Goal: Use online tool/utility: Use online tool/utility

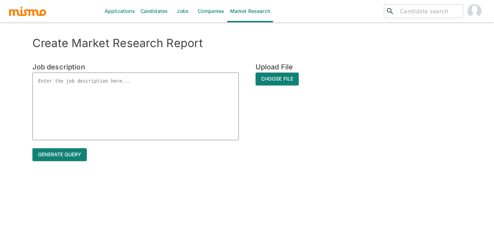
click at [137, 84] on textarea at bounding box center [135, 106] width 206 height 68
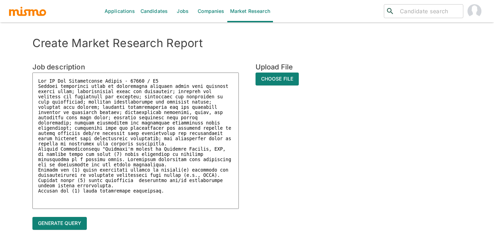
drag, startPoint x: 166, startPoint y: 80, endPoint x: 123, endPoint y: 80, distance: 42.9
click at [123, 80] on textarea at bounding box center [135, 140] width 206 height 136
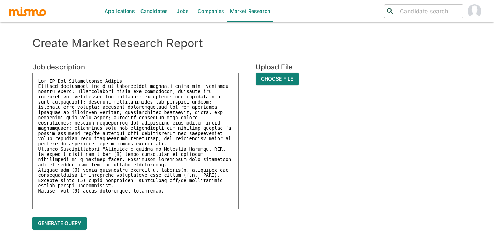
click at [170, 197] on textarea at bounding box center [135, 140] width 206 height 136
type textarea "Mgr IT Eng Applications Mobile Manages designated units by translating business…"
click at [76, 225] on button "Generate query" at bounding box center [59, 226] width 54 height 13
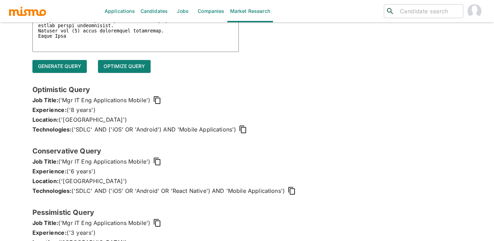
scroll to position [187, 0]
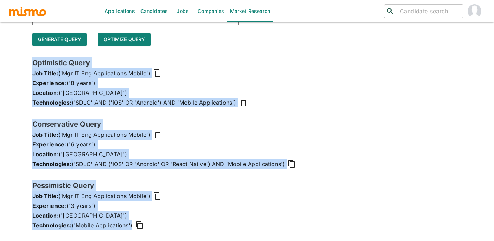
drag, startPoint x: 148, startPoint y: 226, endPoint x: 30, endPoint y: 60, distance: 203.6
click at [30, 60] on div "Create Market Research Report Job description x Upload File Choose File Generat…" at bounding box center [247, 45] width 446 height 392
copy div "Optimistic Query Job Title: ('Mgr IT Eng Applications Mobile') Experience: ('8 …"
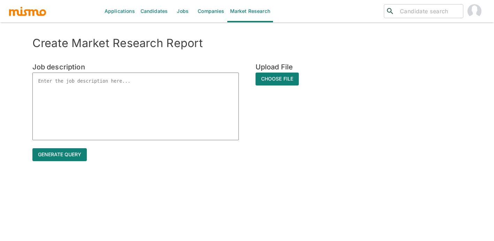
click at [107, 91] on textarea at bounding box center [135, 106] width 206 height 68
paste textarea ""Own and maintain configuration code, including writing and maintaining automat…"
type textarea ""Own and maintain configuration code, including writing and maintaining automat…"
type textarea "x"
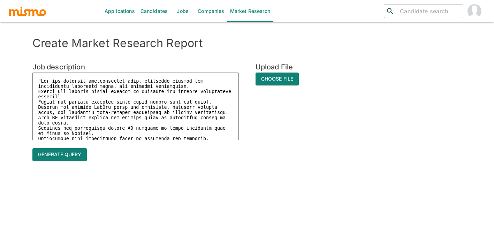
scroll to position [439, 0]
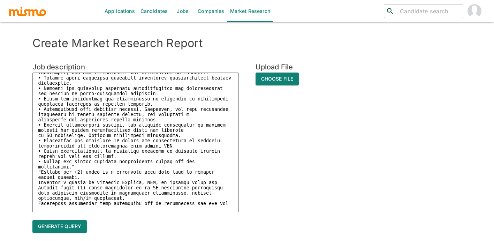
click at [228, 203] on textarea at bounding box center [135, 141] width 206 height 139
type textarea ""Own and maintain configuration code, including writing and maintaining automat…"
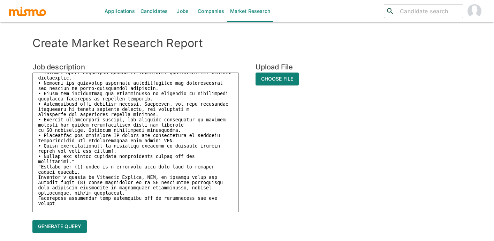
type textarea "x"
paste textarea "egree requirement."
type textarea ""Own and maintain configuration code, including writing and maintaining automat…"
type textarea "x"
drag, startPoint x: 70, startPoint y: 209, endPoint x: 55, endPoint y: 209, distance: 15.0
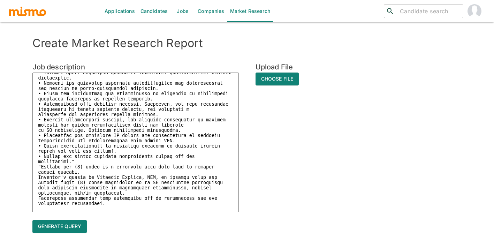
click at [55, 209] on textarea at bounding box center [135, 141] width 206 height 139
type textarea ""Own and maintain configuration code, including writing and maintaining automat…"
type textarea "x"
click at [110, 210] on textarea at bounding box center [135, 141] width 206 height 139
type textarea ""Own and maintain configuration code, including writing and maintaining automat…"
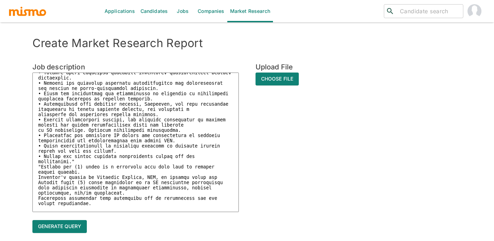
type textarea "x"
type textarea ""Own and maintain configuration code, including writing and maintaining automat…"
type textarea "x"
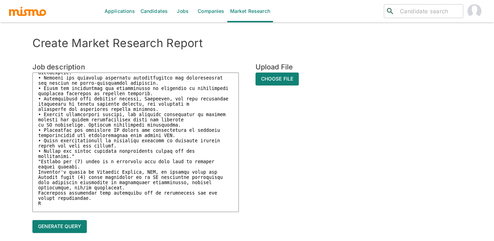
type textarea ""Own and maintain configuration code, including writing and maintaining automat…"
type textarea "x"
type textarea ""Own and maintain configuration code, including writing and maintaining automat…"
type textarea "x"
type textarea ""Own and maintain configuration code, including writing and maintaining automat…"
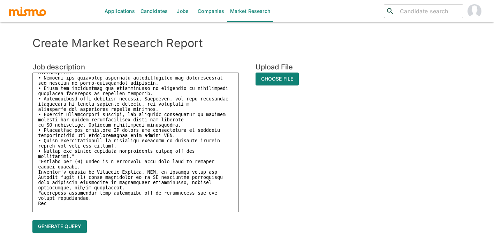
type textarea "x"
type textarea ""Own and maintain configuration code, including writing and maintaining automat…"
type textarea "x"
type textarea ""Own and maintain configuration code, including writing and maintaining automat…"
type textarea "x"
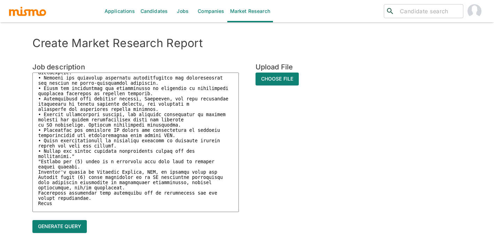
type textarea ""Own and maintain configuration code, including writing and maintaining automat…"
type textarea "x"
type textarea ""Own and maintain configuration code, including writing and maintaining automat…"
type textarea "x"
type textarea ""Own and maintain configuration code, including writing and maintaining automat…"
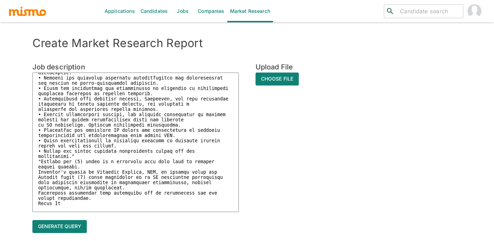
type textarea "x"
type textarea ""Own and maintain configuration code, including writing and maintaining automat…"
type textarea "x"
type textarea ""Own and maintain configuration code, including writing and maintaining automat…"
type textarea "x"
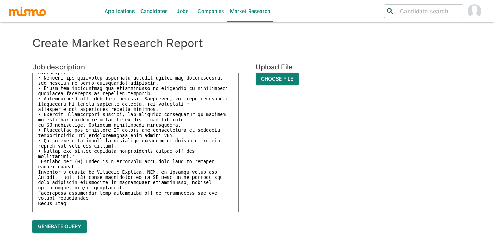
type textarea ""Own and maintain configuration code, including writing and maintaining automat…"
click at [63, 224] on button "Generate query" at bounding box center [59, 226] width 54 height 13
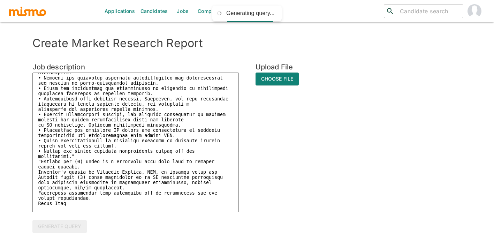
type textarea "x"
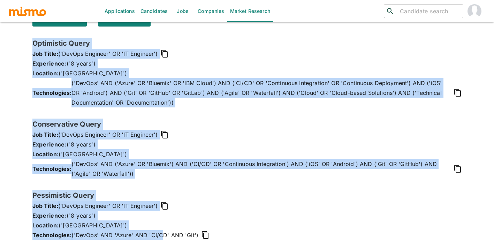
scroll to position [216, 0]
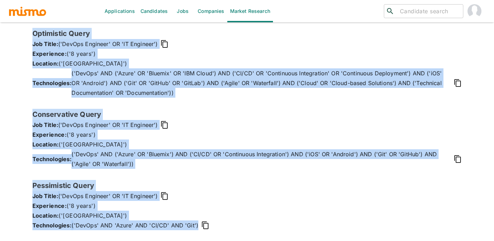
drag, startPoint x: 32, startPoint y: 53, endPoint x: 161, endPoint y: 247, distance: 232.6
copy div "Optimistic Query Job Title: ('DevOps Engineer' OR 'IT Engineer') Experience: ('…"
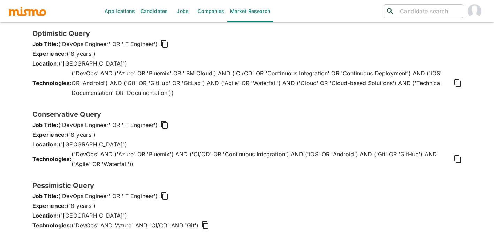
click at [221, 119] on h6 "Conservative Query" at bounding box center [246, 114] width 429 height 11
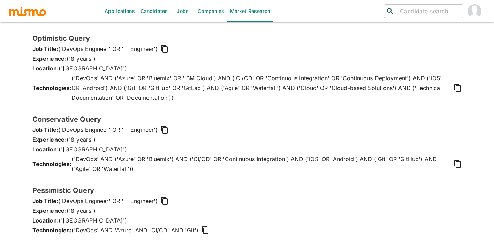
scroll to position [0, 0]
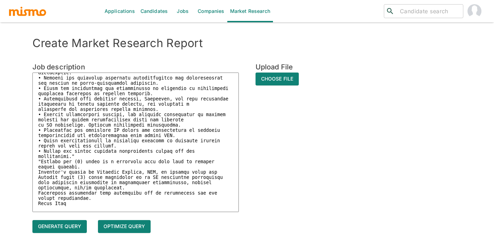
click at [214, 158] on textarea at bounding box center [135, 141] width 206 height 139
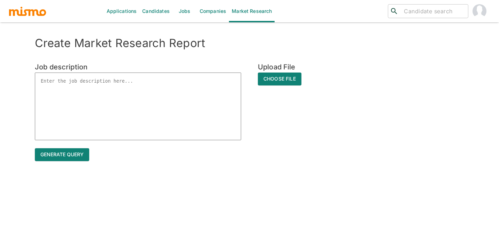
type textarea "x"
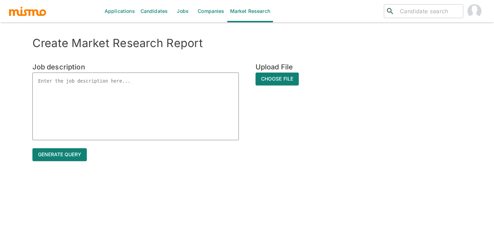
click at [75, 84] on textarea at bounding box center [135, 106] width 206 height 68
paste textarea "IT Applications Engineer V, Web - 44516 / IC5 "Architect, develop, and maintain…"
type textarea "IT Applications Engineer V, Web - 44516 / IC5 "Architect, develop, and maintain…"
type textarea "x"
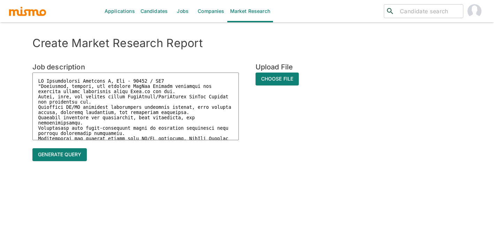
scroll to position [99, 0]
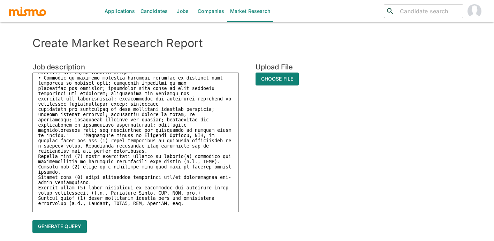
click at [231, 75] on textarea at bounding box center [135, 141] width 206 height 139
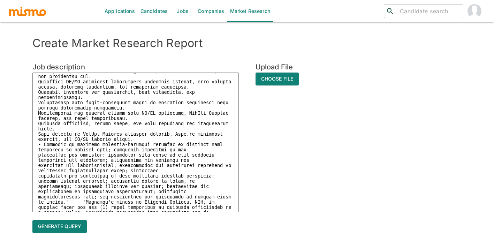
scroll to position [0, 0]
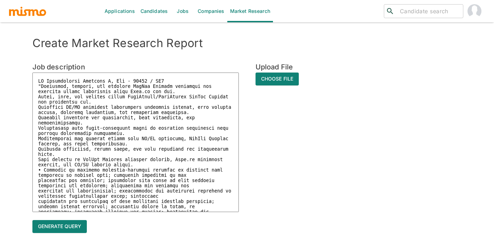
drag, startPoint x: 168, startPoint y: 80, endPoint x: 125, endPoint y: 80, distance: 42.9
click at [125, 80] on textarea at bounding box center [135, 141] width 206 height 139
type textarea "IT Applications Engineer V, Web "Architect, develop, and maintain GitHub Action…"
type textarea "x"
type textarea "IT Applications Engineer V, Web "Architect, develop, and maintain GitHub Action…"
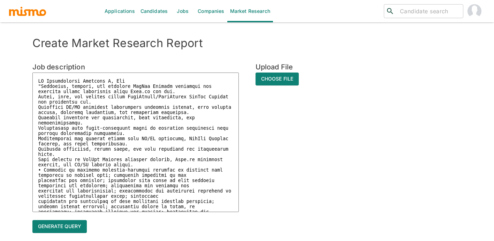
type textarea "x"
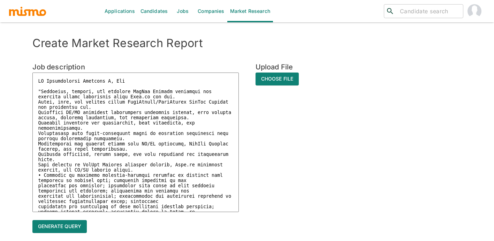
type textarea "IT Applications Engineer V, Web C "Architect, develop, and maintain GitHub Acti…"
type textarea "x"
type textarea "IT Applications Engineer V, Web Co "Architect, develop, and maintain GitHub Act…"
type textarea "x"
type textarea "IT Applications Engineer V, Web Cos "Architect, develop, and maintain GitHub Ac…"
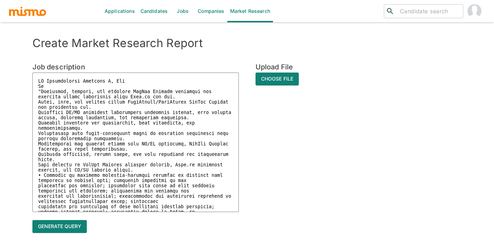
type textarea "x"
type textarea "IT Applications Engineer V, Web Cost "Architect, develop, and maintain GitHub A…"
type textarea "x"
type textarea "IT Applications Engineer V, Web Costa "Architect, develop, and maintain GitHub …"
type textarea "x"
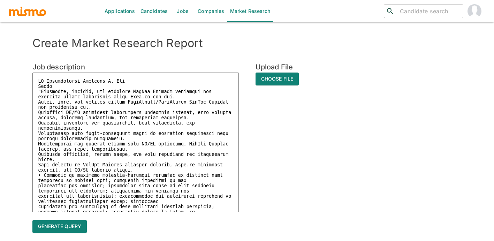
type textarea "IT Applications Engineer V, Web Costa "Architect, develop, and maintain GitHub …"
type textarea "x"
type textarea "IT Applications Engineer V, Web Costa R "Architect, develop, and maintain GitHu…"
type textarea "x"
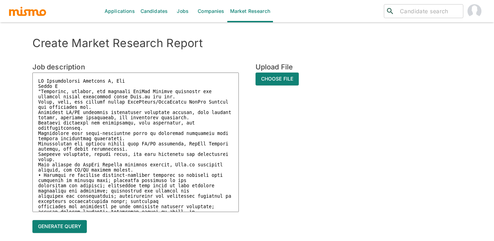
type textarea "IT Applications Engineer V, Web Costa Ri "Architect, develop, and maintain GitH…"
type textarea "x"
type textarea "IT Applications Engineer V, Web Costa Ric "Architect, develop, and maintain Git…"
type textarea "x"
type textarea "IT Applications Engineer V, Web Costa Rica "Architect, develop, and maintain Gi…"
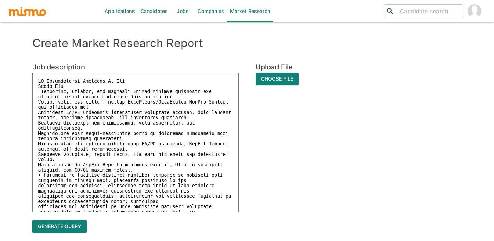
type textarea "x"
type textarea "IT Applications Engineer V, Web Costa Rica "Architect, develop, and maintain Gi…"
click at [66, 226] on button "Generate query" at bounding box center [59, 226] width 54 height 13
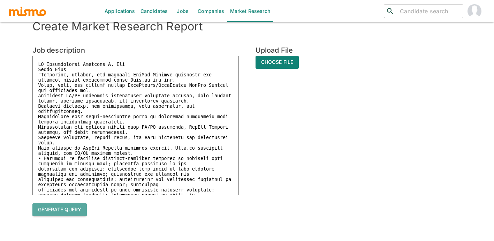
click at [55, 210] on button "Generate query" at bounding box center [59, 209] width 54 height 13
type textarea "x"
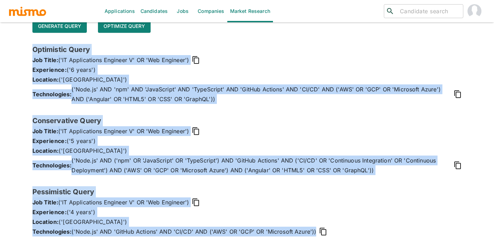
scroll to position [206, 0]
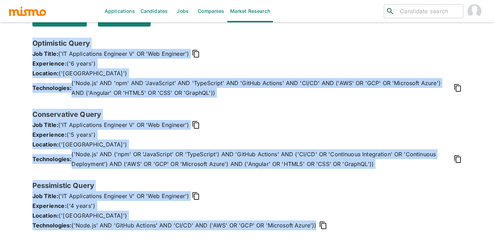
drag, startPoint x: 33, startPoint y: 66, endPoint x: 160, endPoint y: 248, distance: 222.0
copy div "Optimistic Query Job Title: ('IT Applications Engineer V' OR 'Web Engineer') Ex…"
